Goal: Navigation & Orientation: Find specific page/section

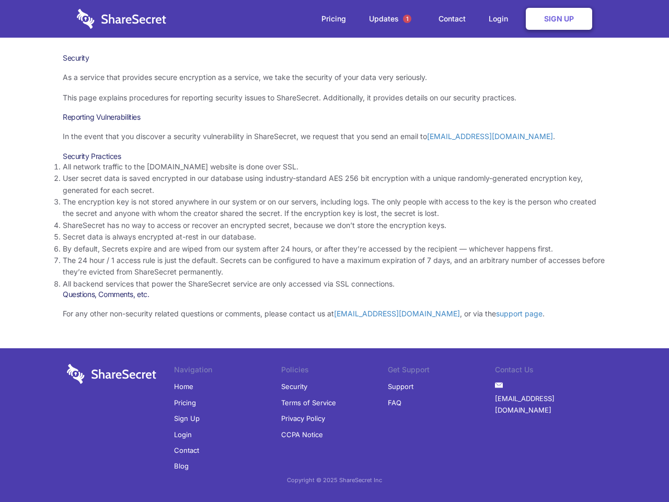
click at [335, 251] on li "By default, Secrets expire and are wiped from our system after 24 hours, or aft…" at bounding box center [335, 249] width 544 height 12
click at [407, 19] on span "1" at bounding box center [407, 19] width 8 height 8
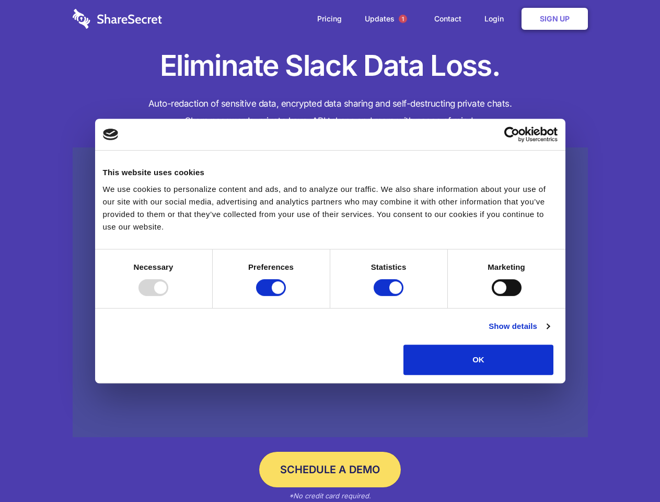
click at [168, 296] on div at bounding box center [154, 287] width 30 height 17
click at [286, 296] on input "Preferences" at bounding box center [271, 287] width 30 height 17
checkbox input "false"
click at [390, 296] on input "Statistics" at bounding box center [389, 287] width 30 height 17
checkbox input "false"
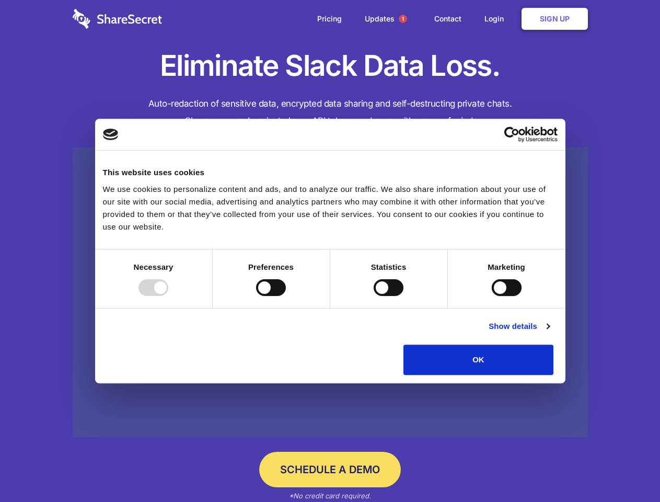
click at [492, 296] on input "Marketing" at bounding box center [507, 287] width 30 height 17
checkbox input "true"
click at [549, 332] on link "Show details" at bounding box center [519, 326] width 61 height 13
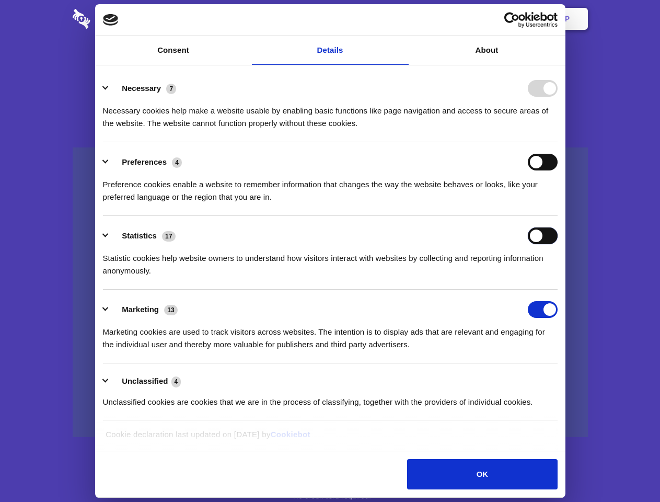
click at [558, 277] on div "Statistics 17 Statistic cookies help website owners to understand how visitors …" at bounding box center [330, 252] width 455 height 50
click at [403, 19] on span "1" at bounding box center [403, 19] width 8 height 8
